Goal: Task Accomplishment & Management: Complete application form

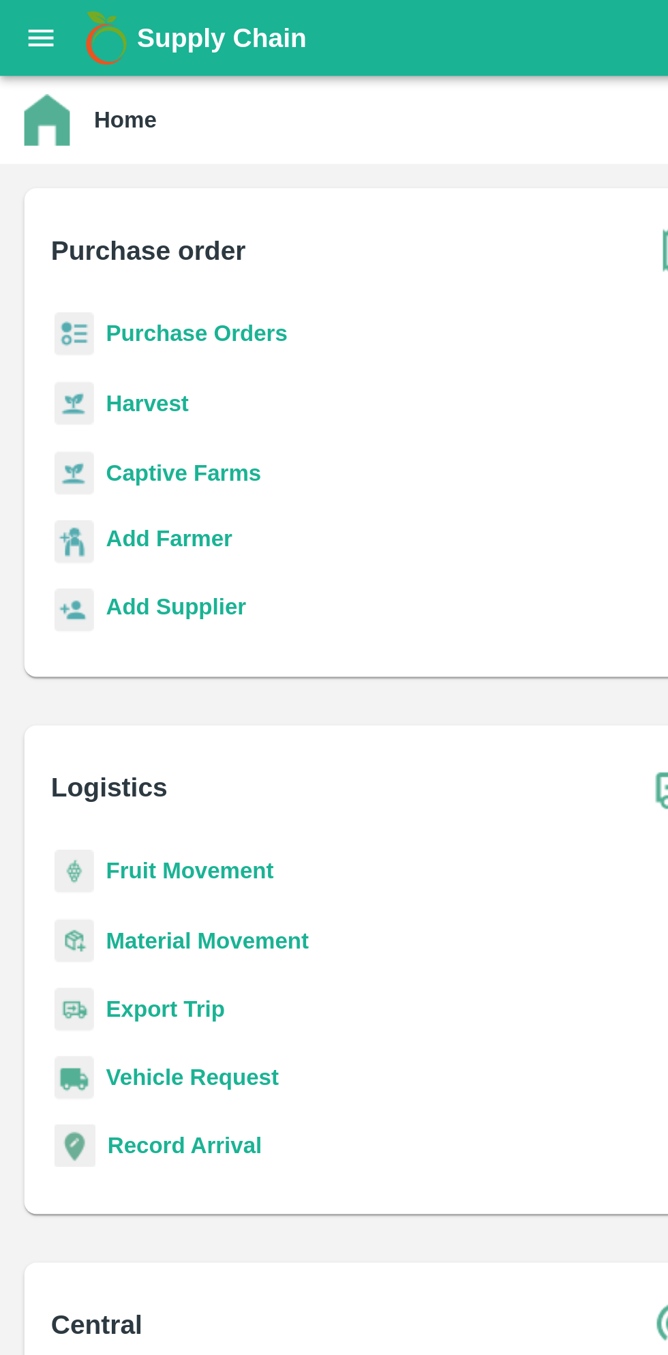
click at [22, 21] on icon "open drawer" at bounding box center [18, 17] width 15 height 15
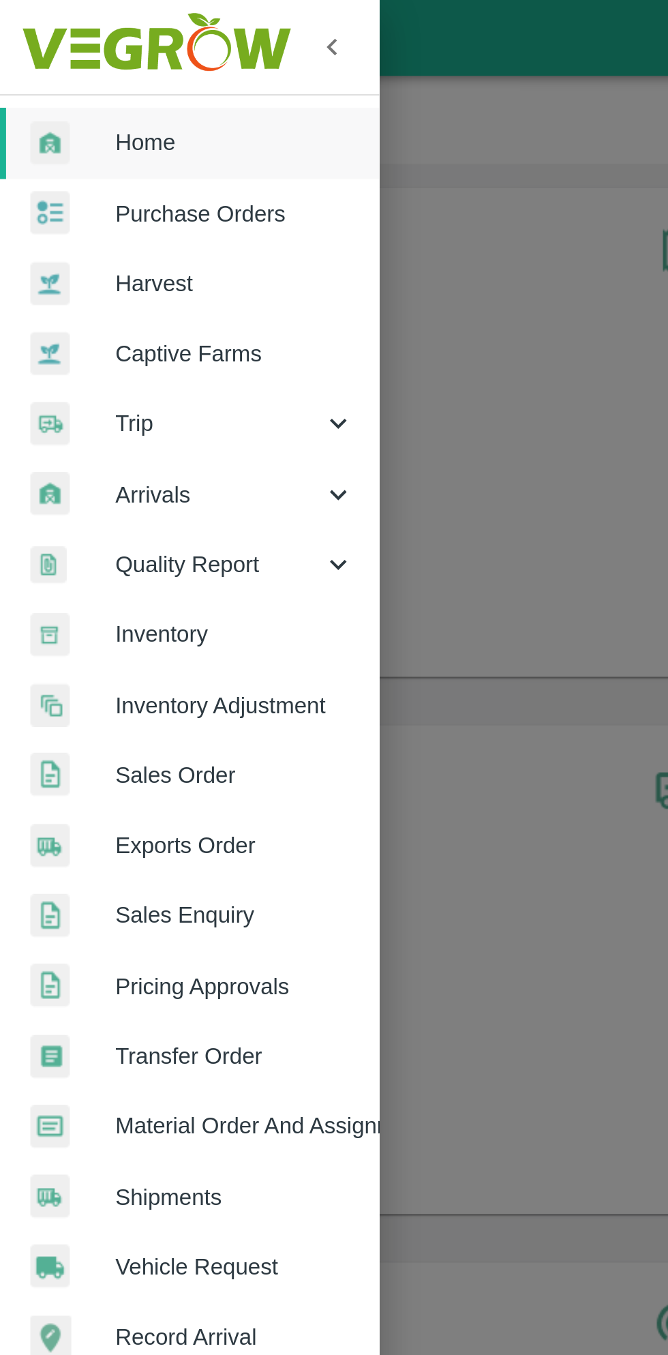
click at [93, 65] on span "Home" at bounding box center [106, 64] width 108 height 15
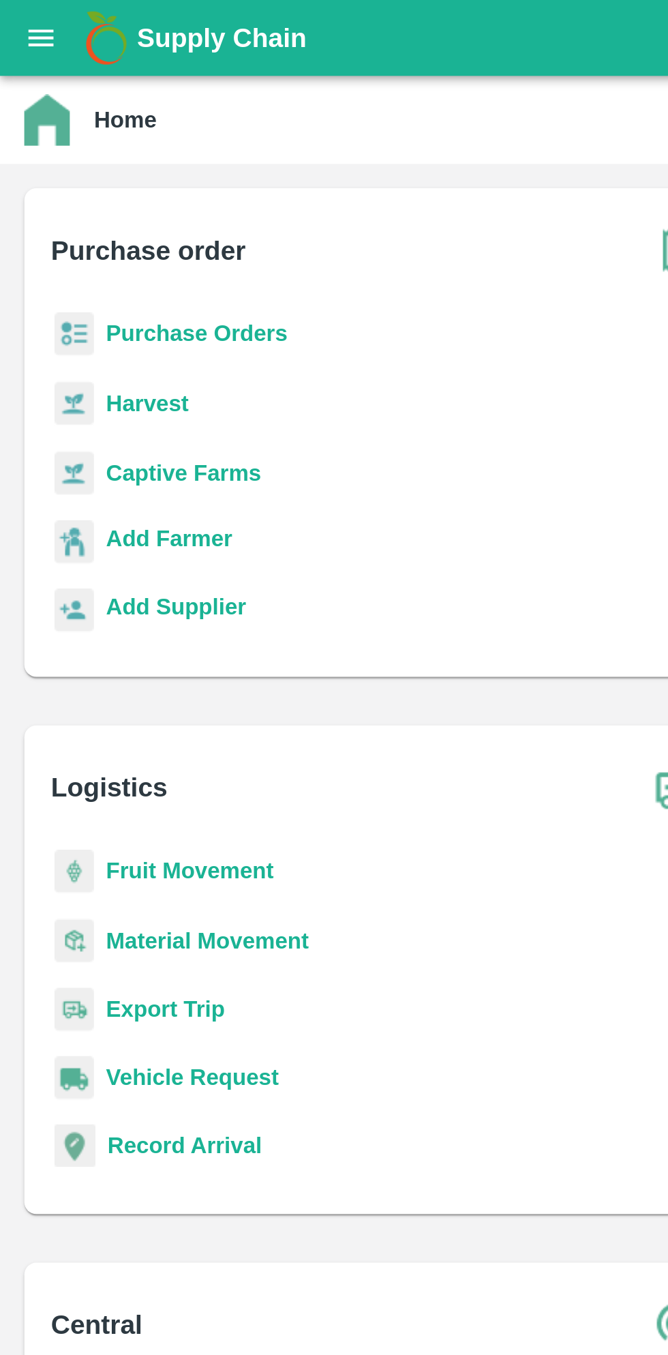
click at [106, 149] on b "Purchase Orders" at bounding box center [89, 150] width 82 height 11
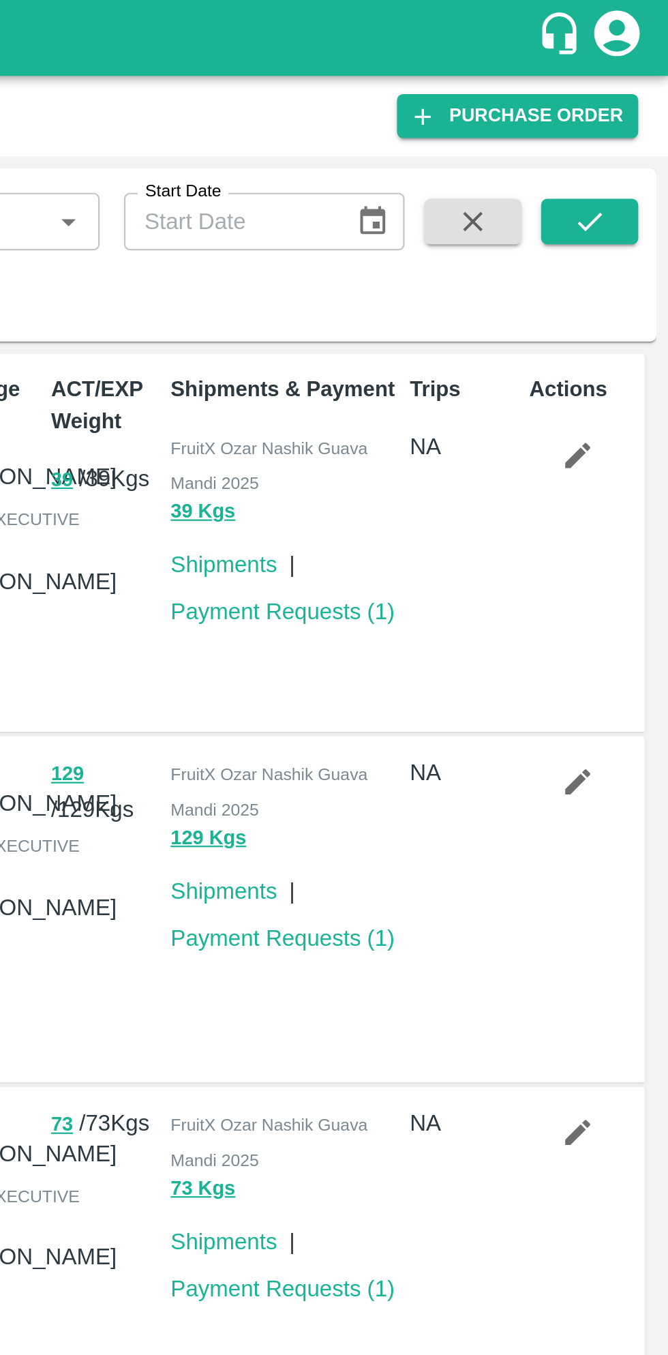
click at [639, 100] on icon "submit" at bounding box center [632, 99] width 15 height 15
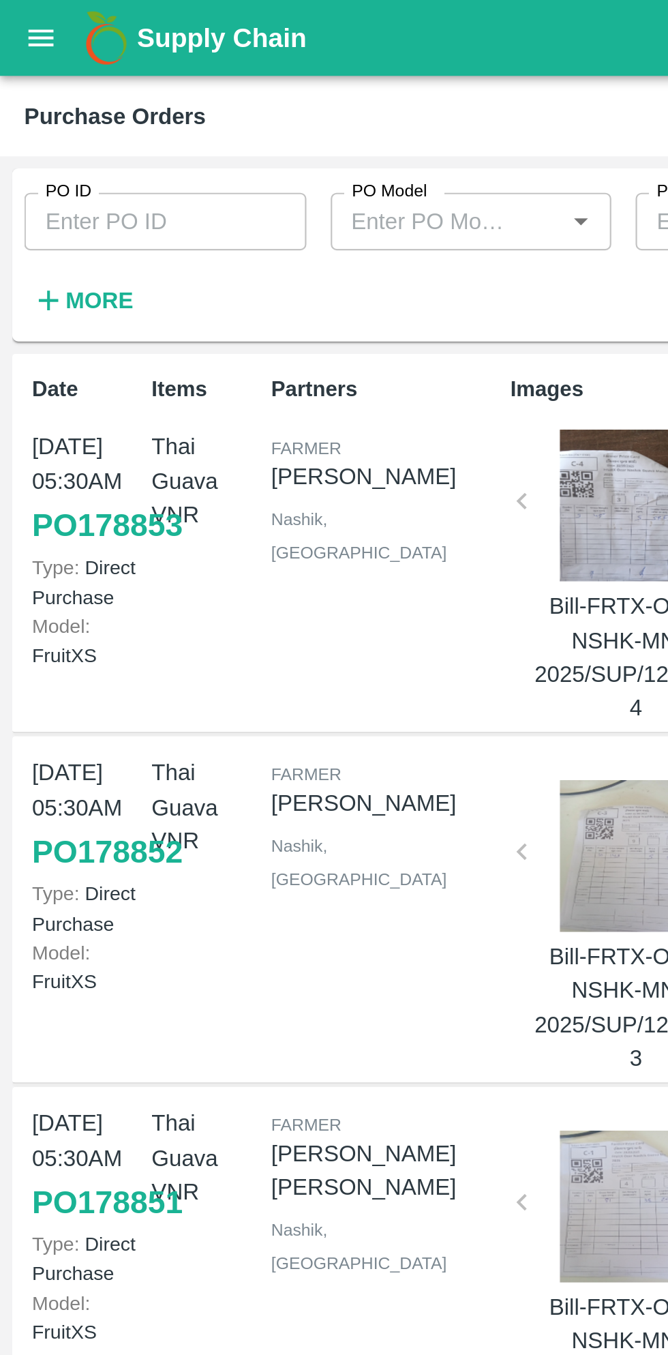
click at [89, 100] on input "PO ID" at bounding box center [74, 100] width 127 height 26
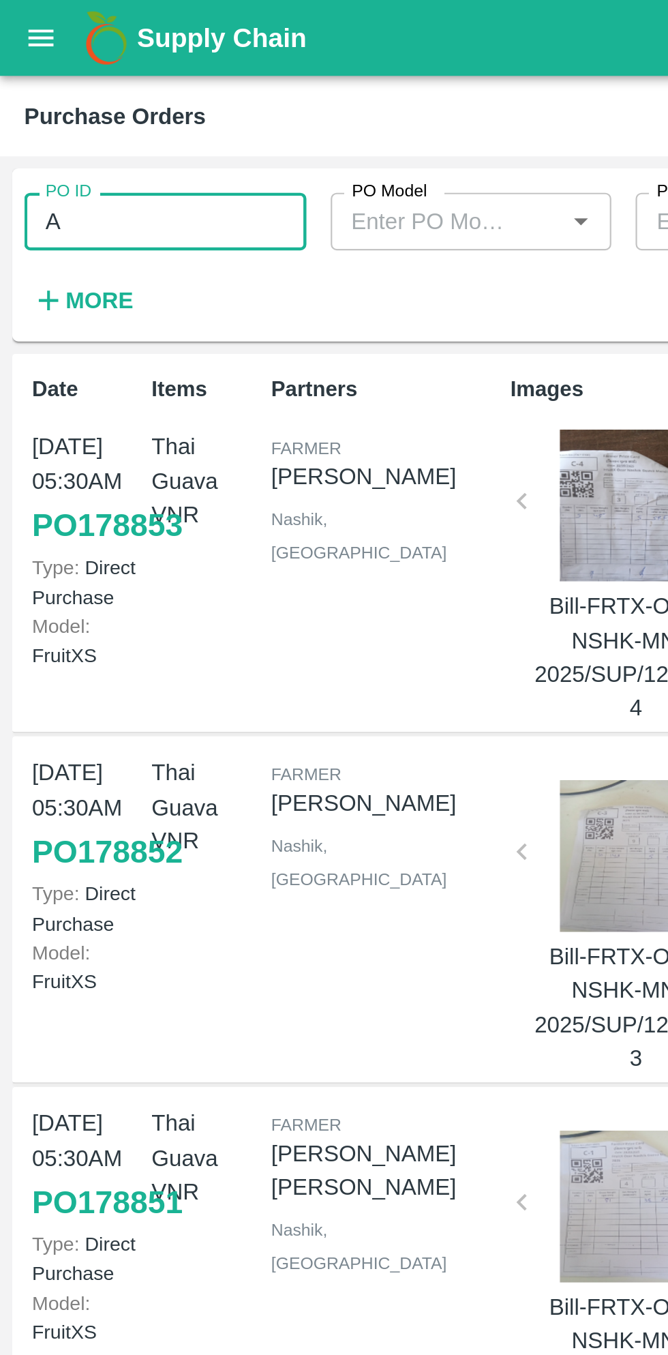
type input "A"
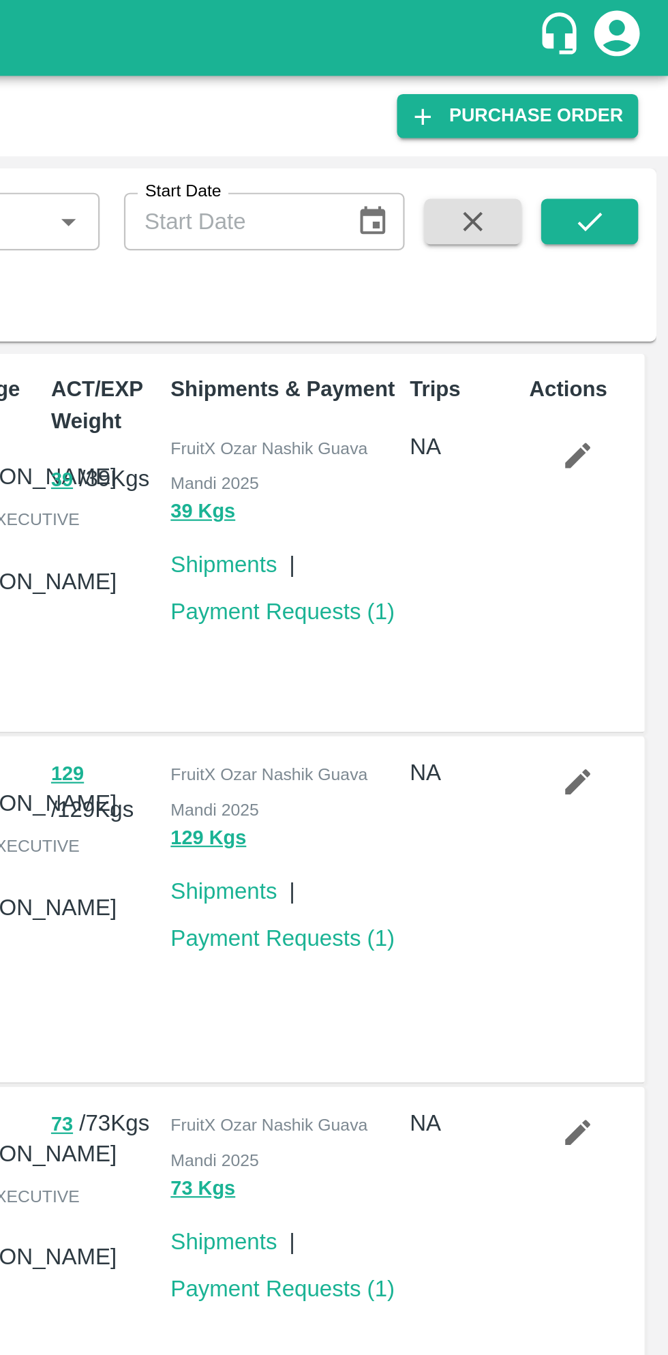
click at [622, 50] on link "Purchase Order" at bounding box center [600, 52] width 108 height 20
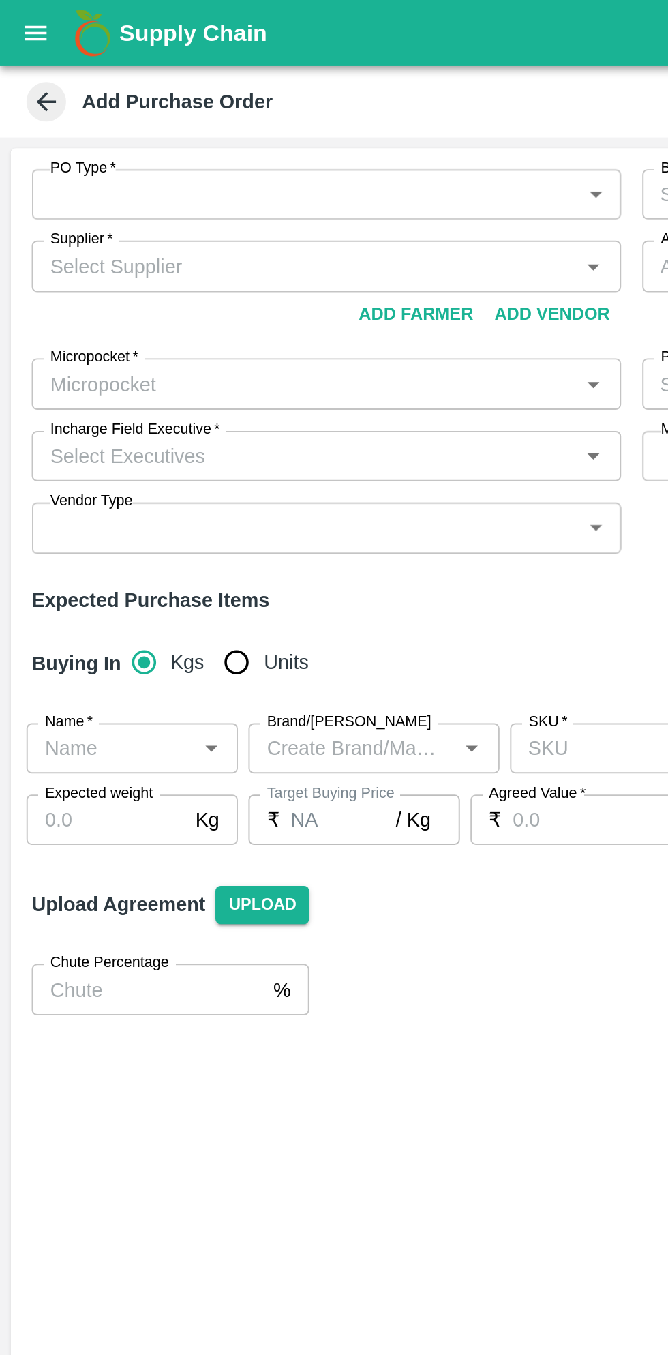
click at [318, 104] on body "Supply Chain Add Purchase Order PO Type   * ​ PO Type Buyers   * Buyers   * Sup…" at bounding box center [334, 677] width 668 height 1355
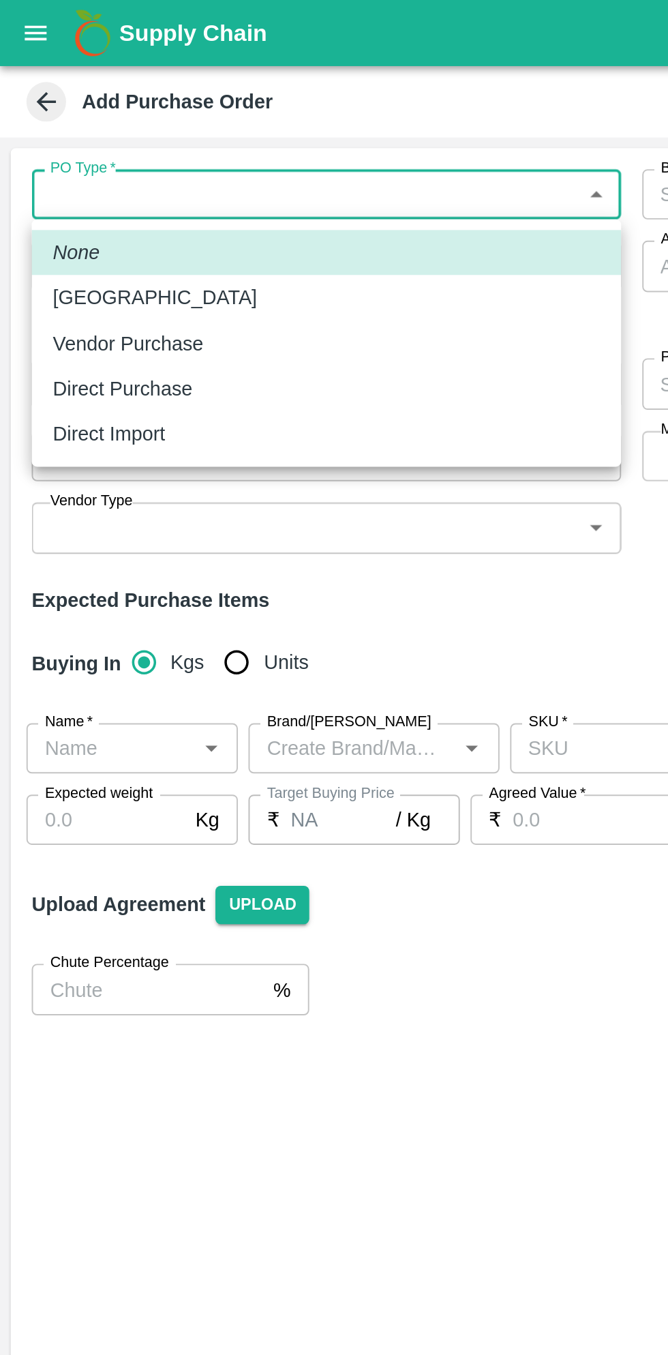
click at [94, 208] on li "Direct Purchase" at bounding box center [168, 200] width 304 height 23
type input "3"
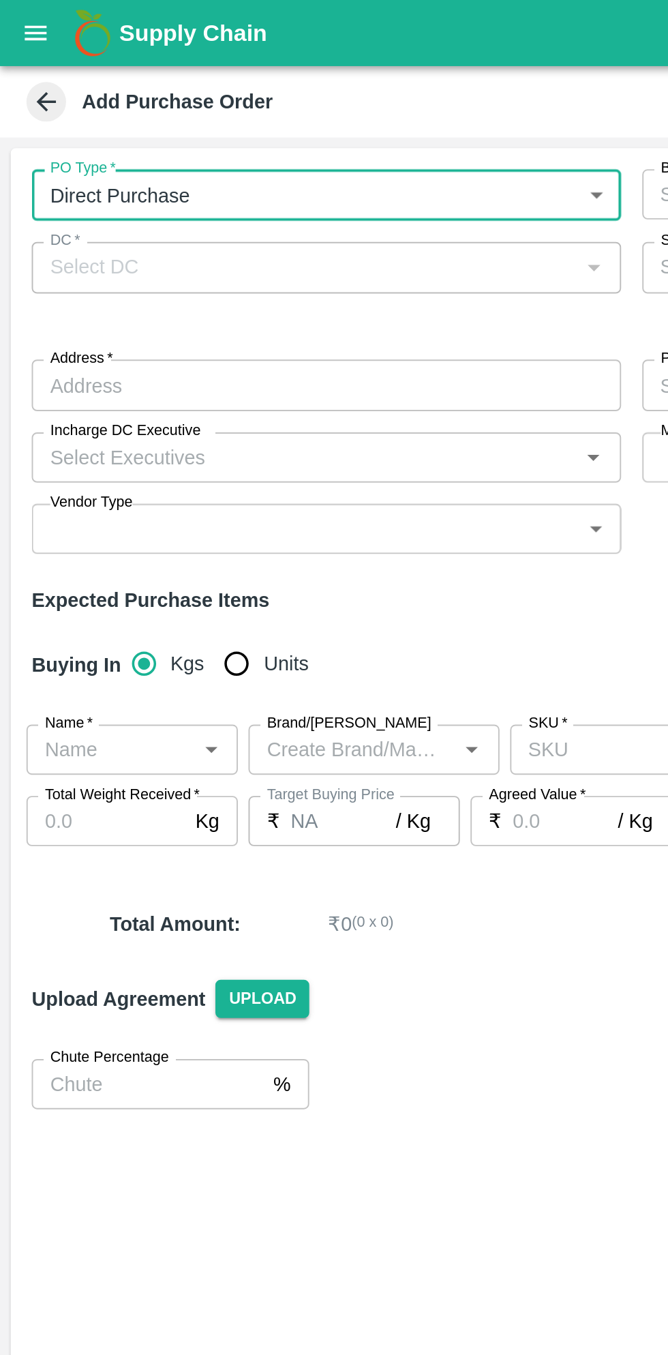
click at [303, 143] on div at bounding box center [305, 138] width 16 height 18
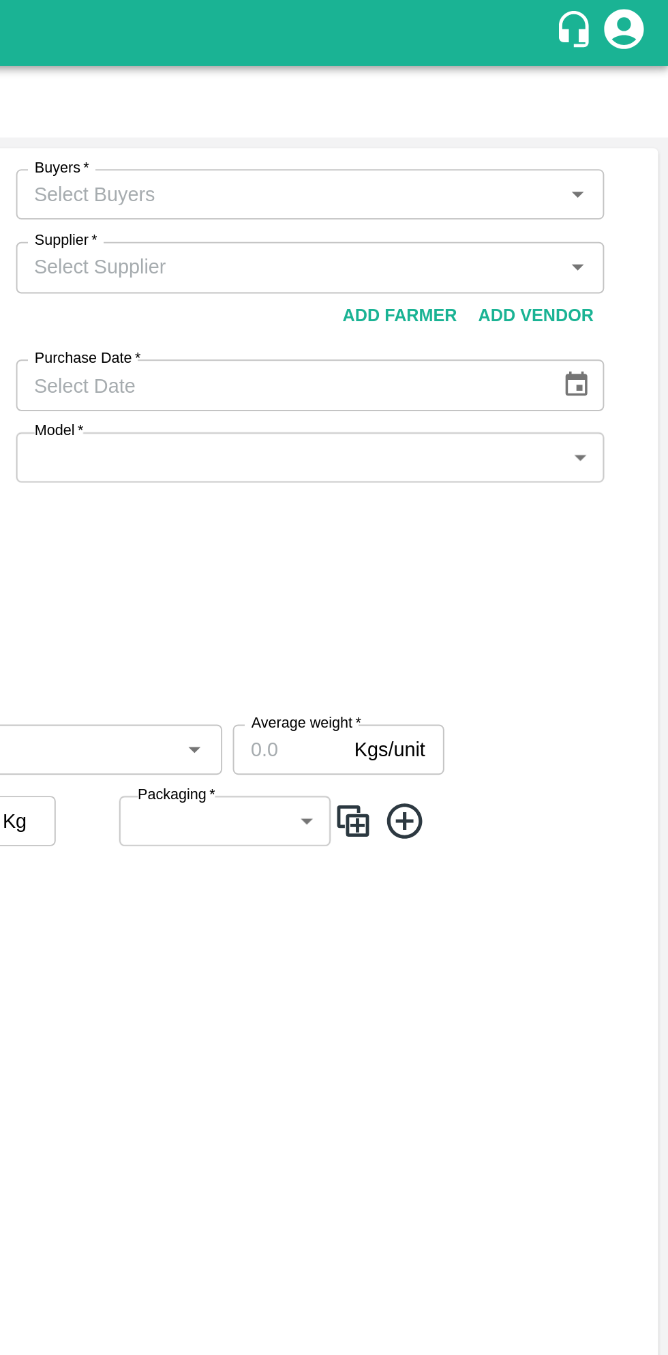
click at [623, 105] on icon "Open" at bounding box center [621, 100] width 15 height 15
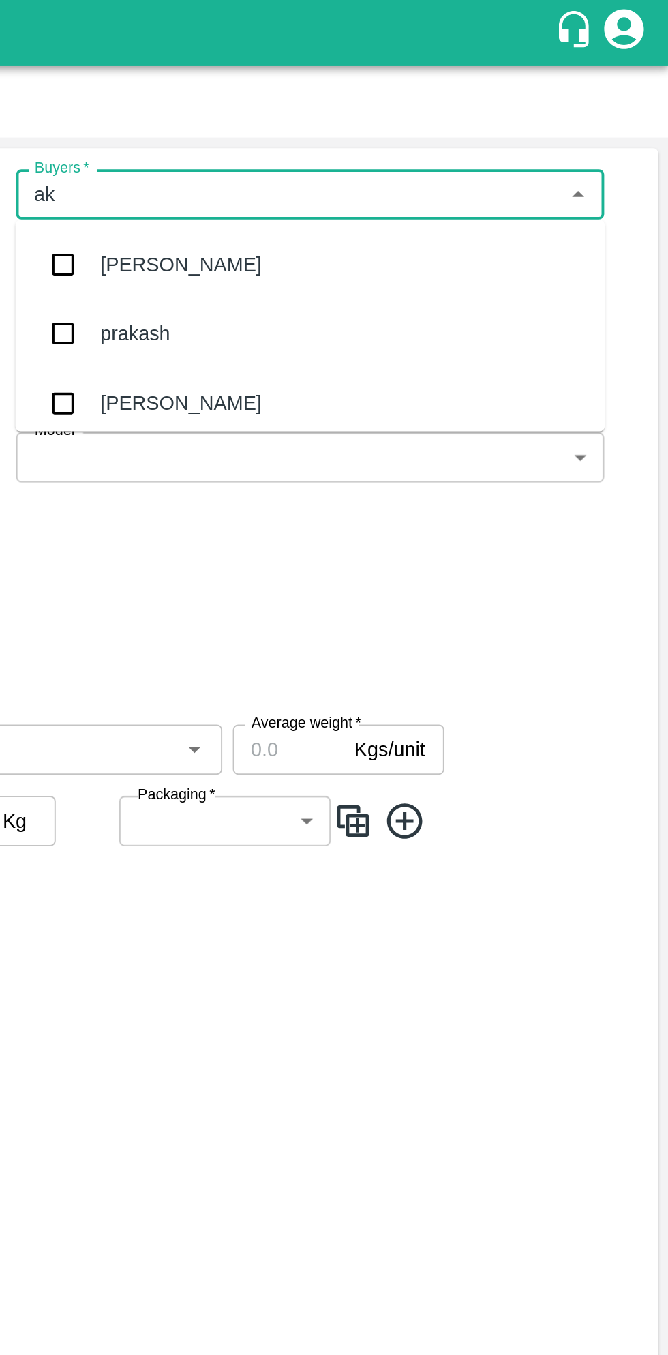
type input "aks"
click at [475, 209] on div "Akshay [PERSON_NAME] Mane" at bounding box center [448, 207] width 147 height 15
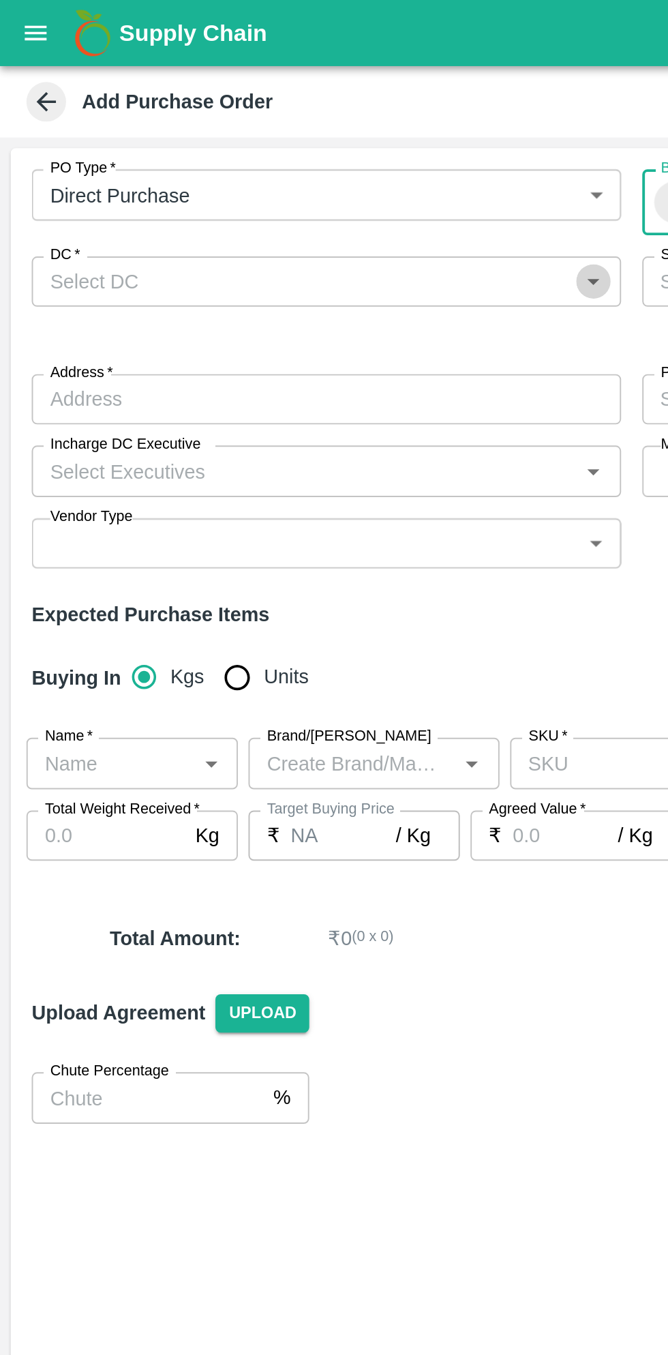
click at [306, 145] on icon "Open" at bounding box center [306, 145] width 6 height 3
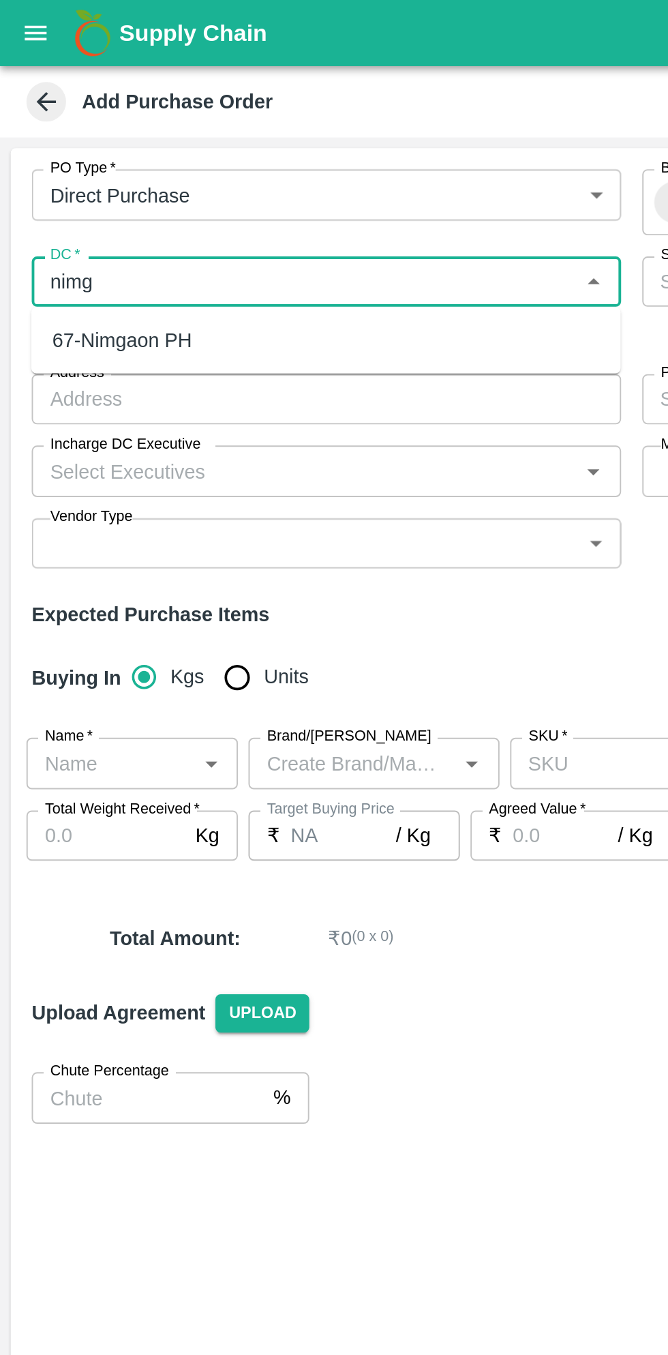
click at [168, 179] on div "67-Nimgaon PH" at bounding box center [168, 175] width 304 height 23
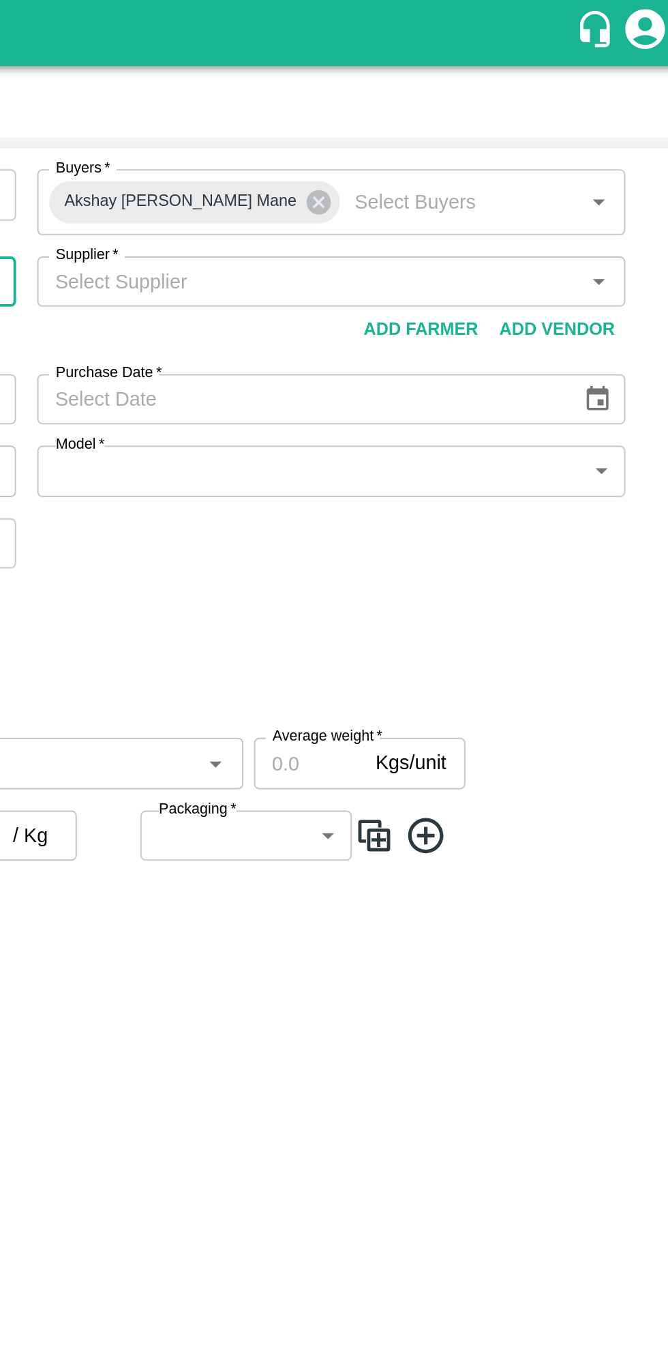
click at [621, 145] on icon "Open" at bounding box center [621, 145] width 6 height 3
type input "67-Nimgaon PH"
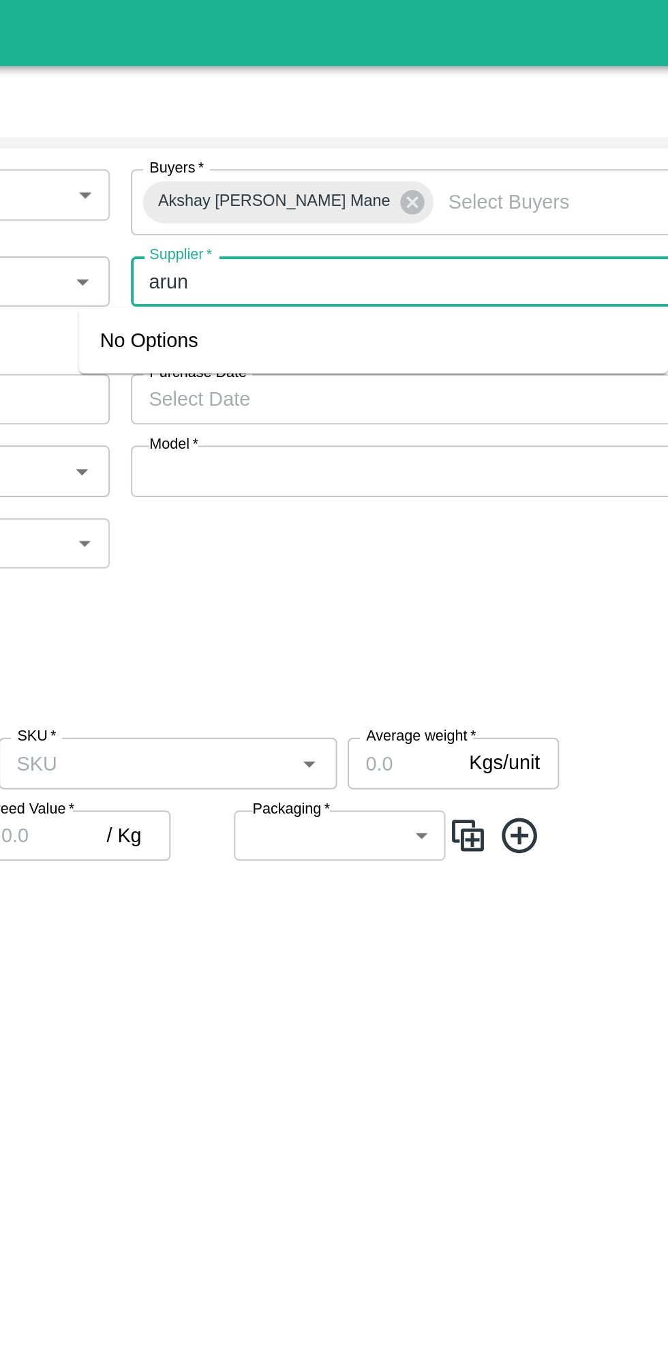
type input "arun"
